Goal: Transaction & Acquisition: Subscribe to service/newsletter

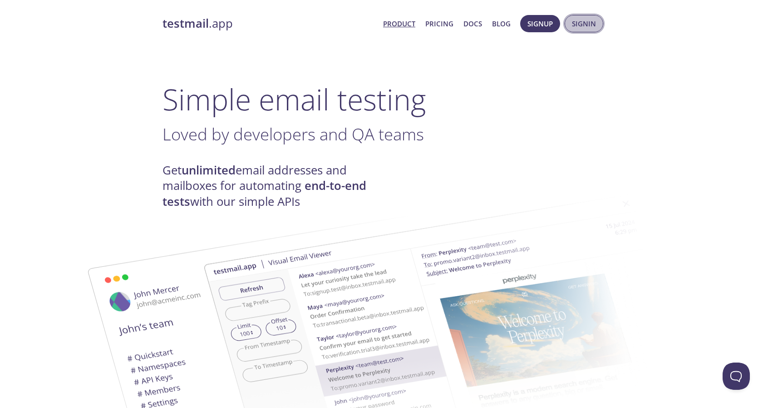
click at [594, 24] on span "Signin" at bounding box center [584, 24] width 24 height 12
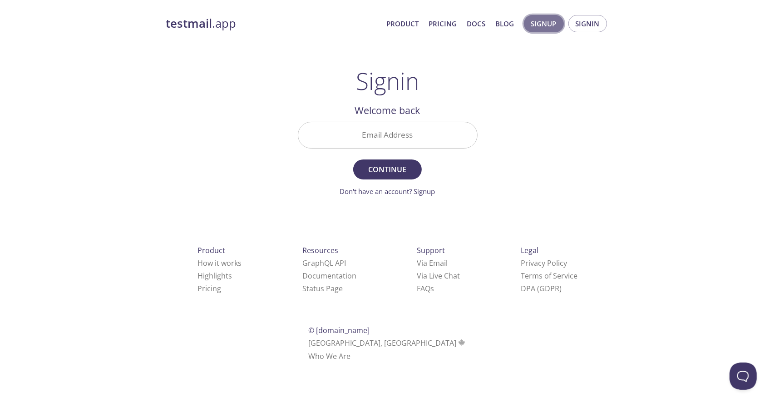
click at [544, 18] on span "Signup" at bounding box center [543, 24] width 25 height 12
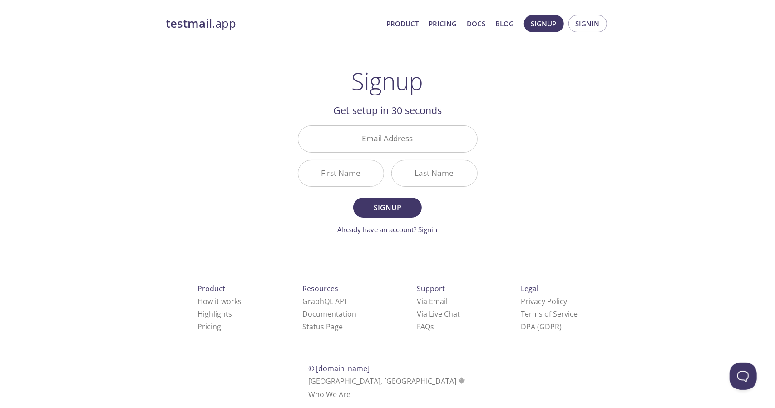
click at [460, 219] on form "Email Address First Name Last Name Signup Already have an account? Signin" at bounding box center [388, 179] width 180 height 109
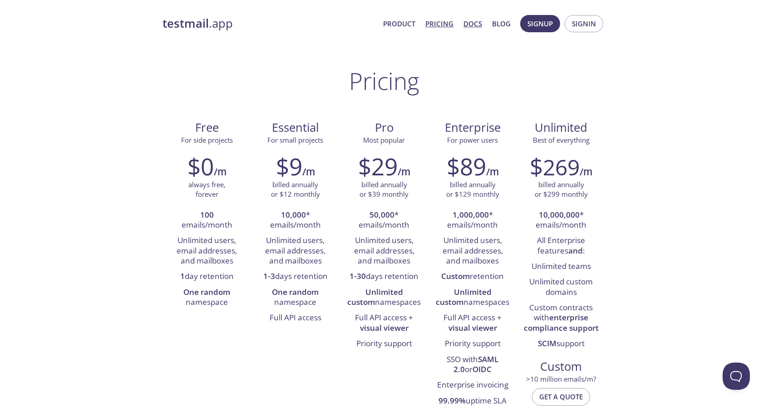
click at [471, 20] on link "Docs" at bounding box center [473, 24] width 19 height 12
